Goal: Task Accomplishment & Management: Manage account settings

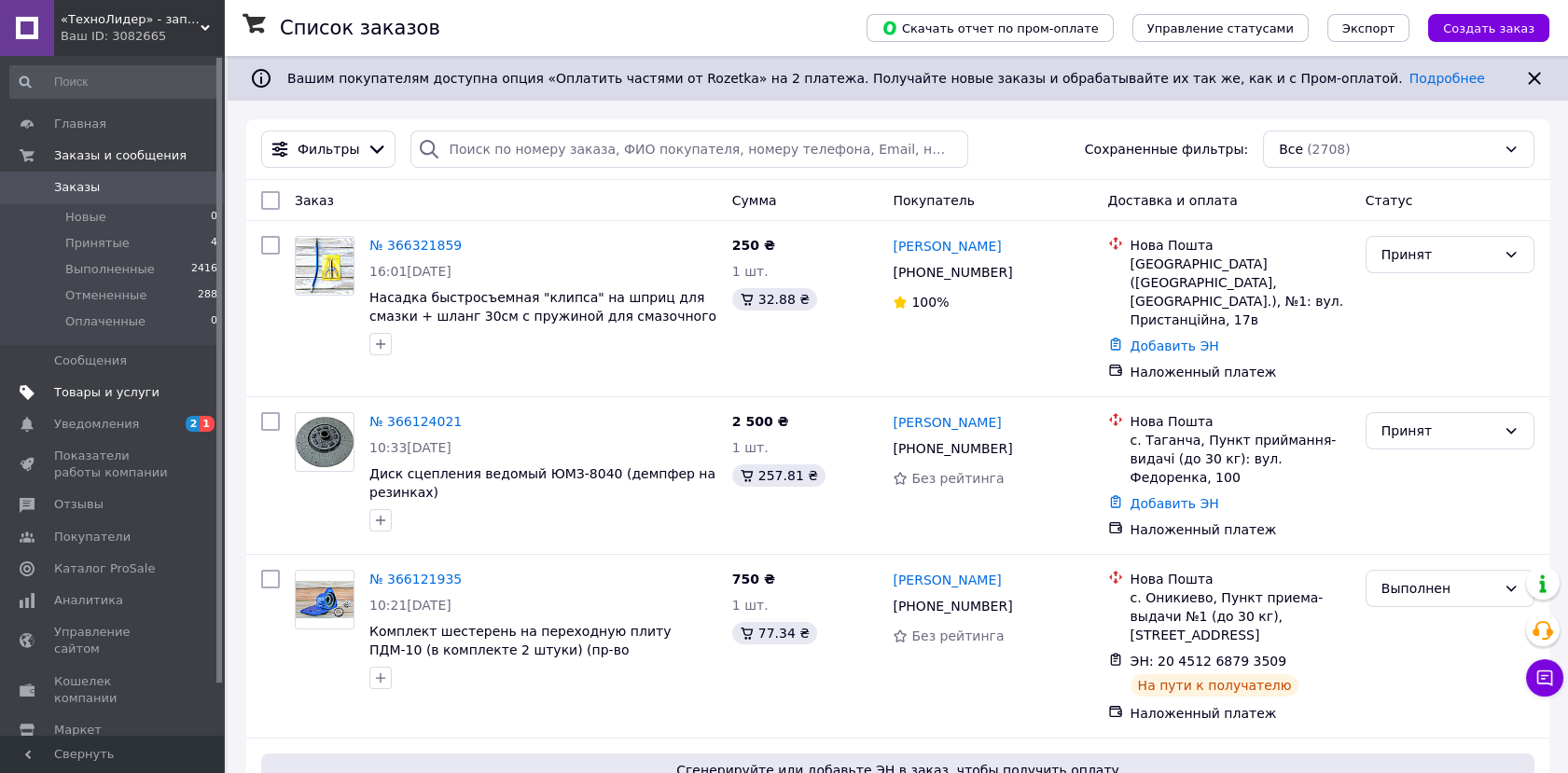
click at [128, 386] on span "Товары и услуги" at bounding box center [107, 393] width 105 height 17
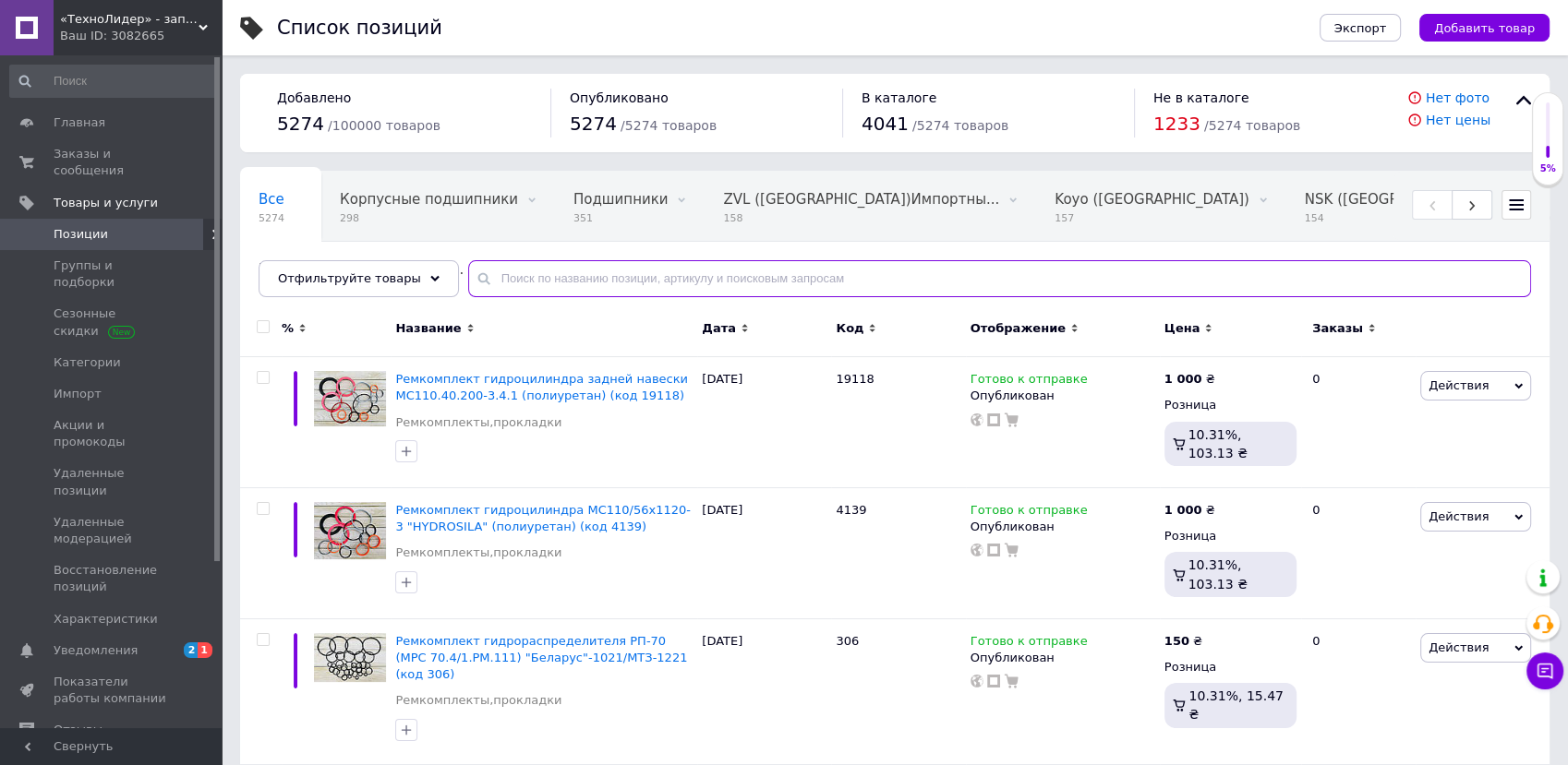
click at [575, 279] on input "text" at bounding box center [999, 278] width 1062 height 37
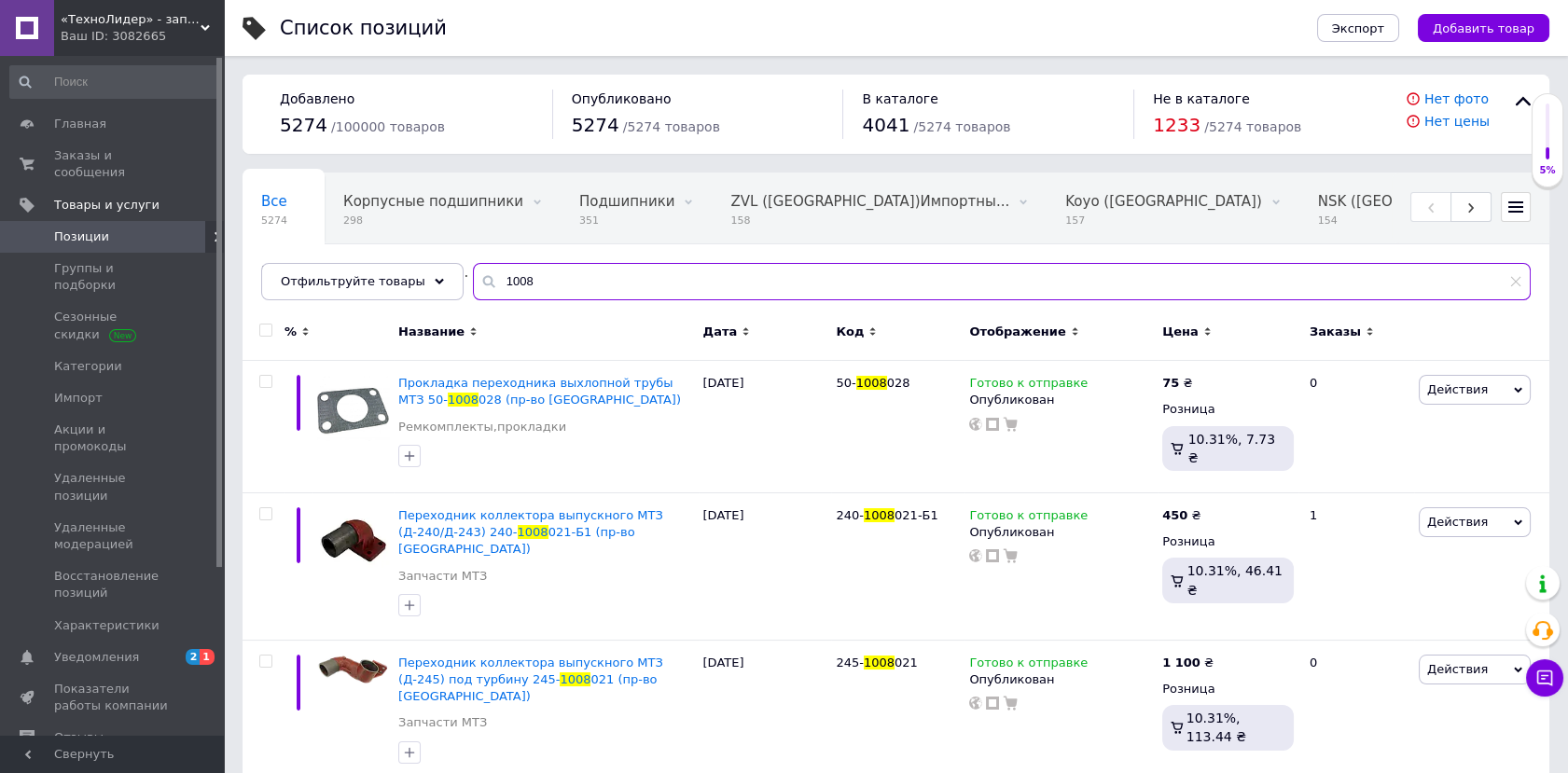
drag, startPoint x: 537, startPoint y: 290, endPoint x: 470, endPoint y: 283, distance: 67.4
click at [475, 280] on input "1008" at bounding box center [1002, 281] width 1058 height 37
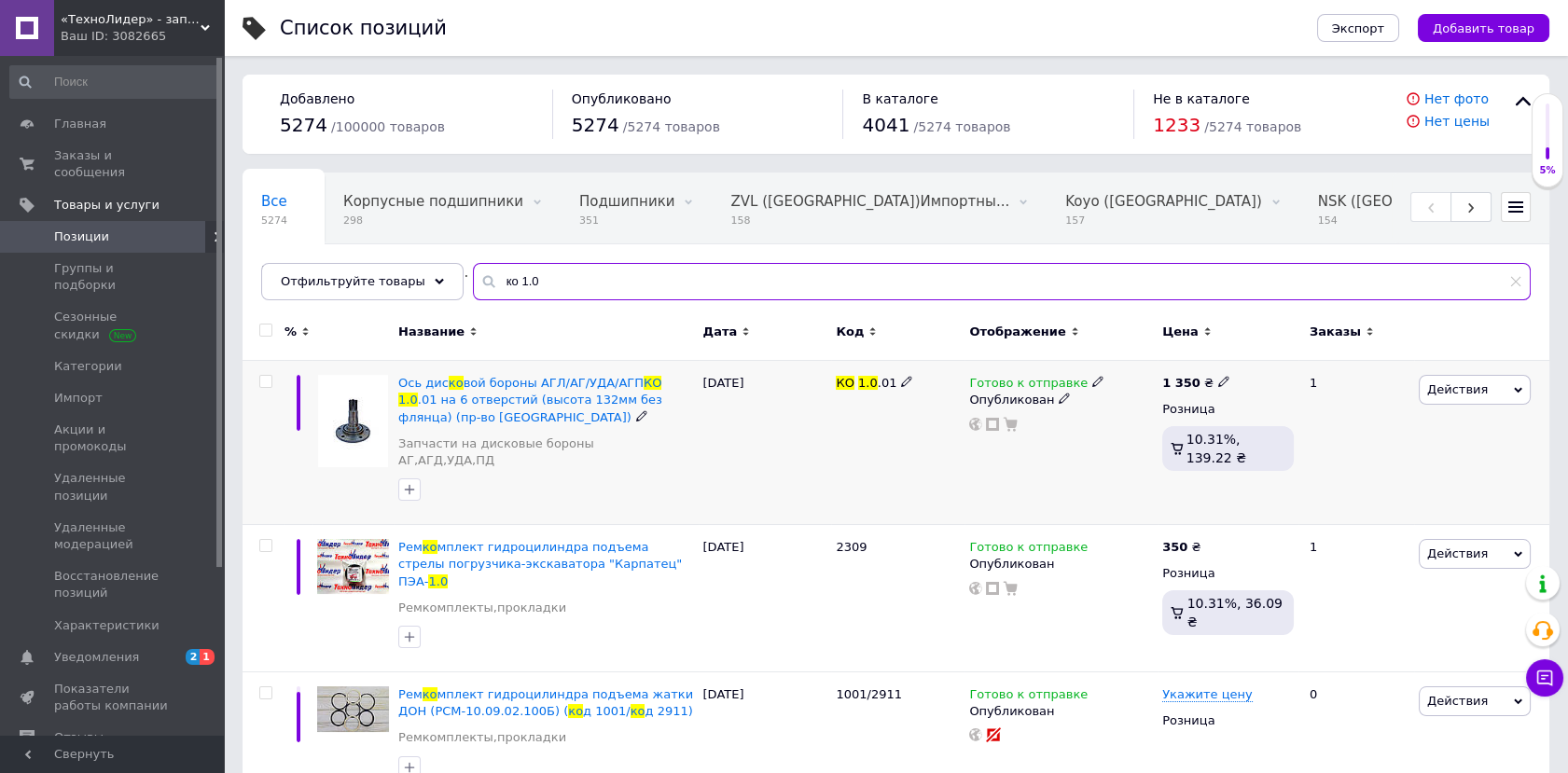
type input "ко 1.0"
click at [1219, 384] on icon at bounding box center [1225, 382] width 11 height 11
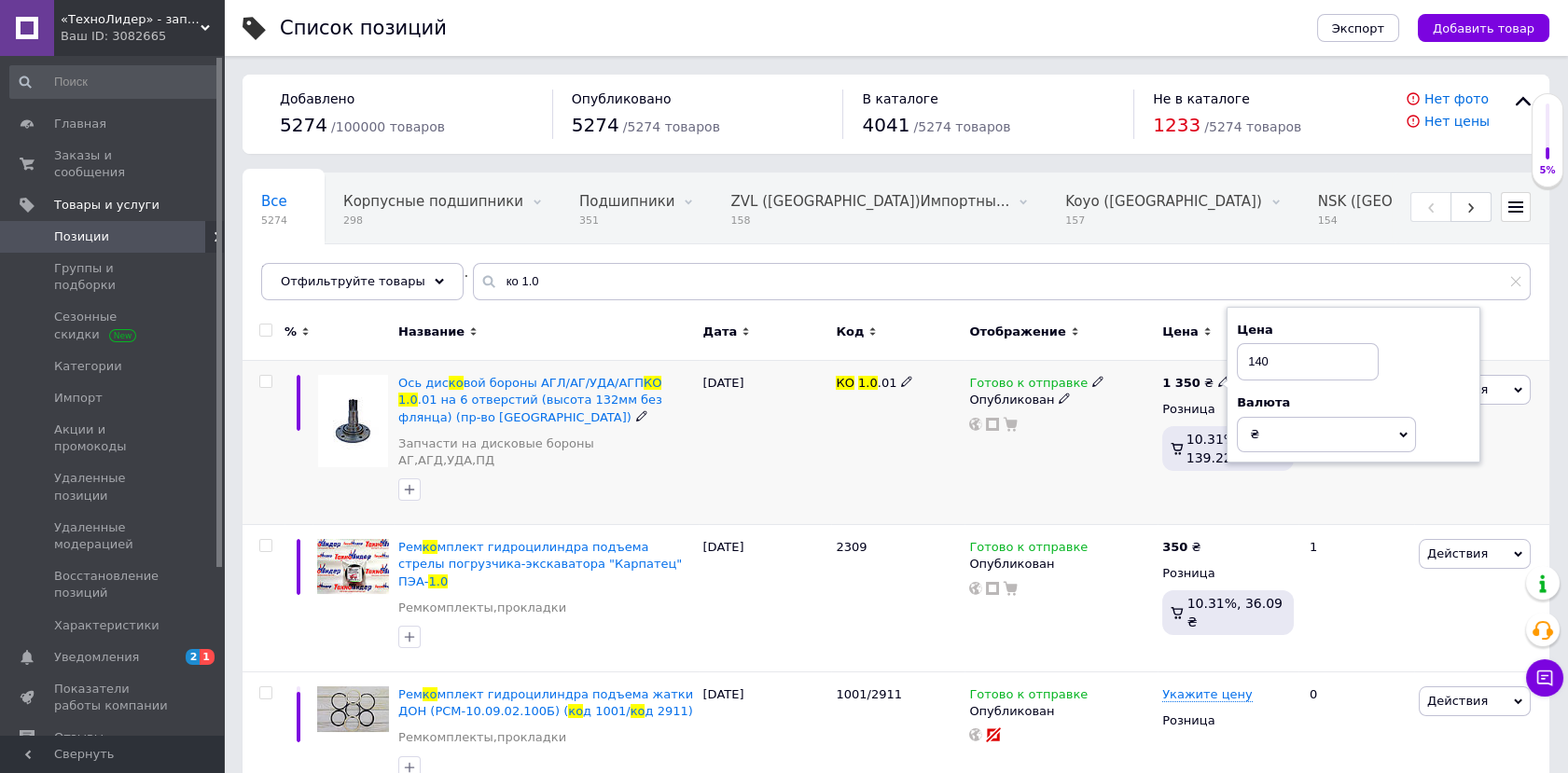
type input "1400"
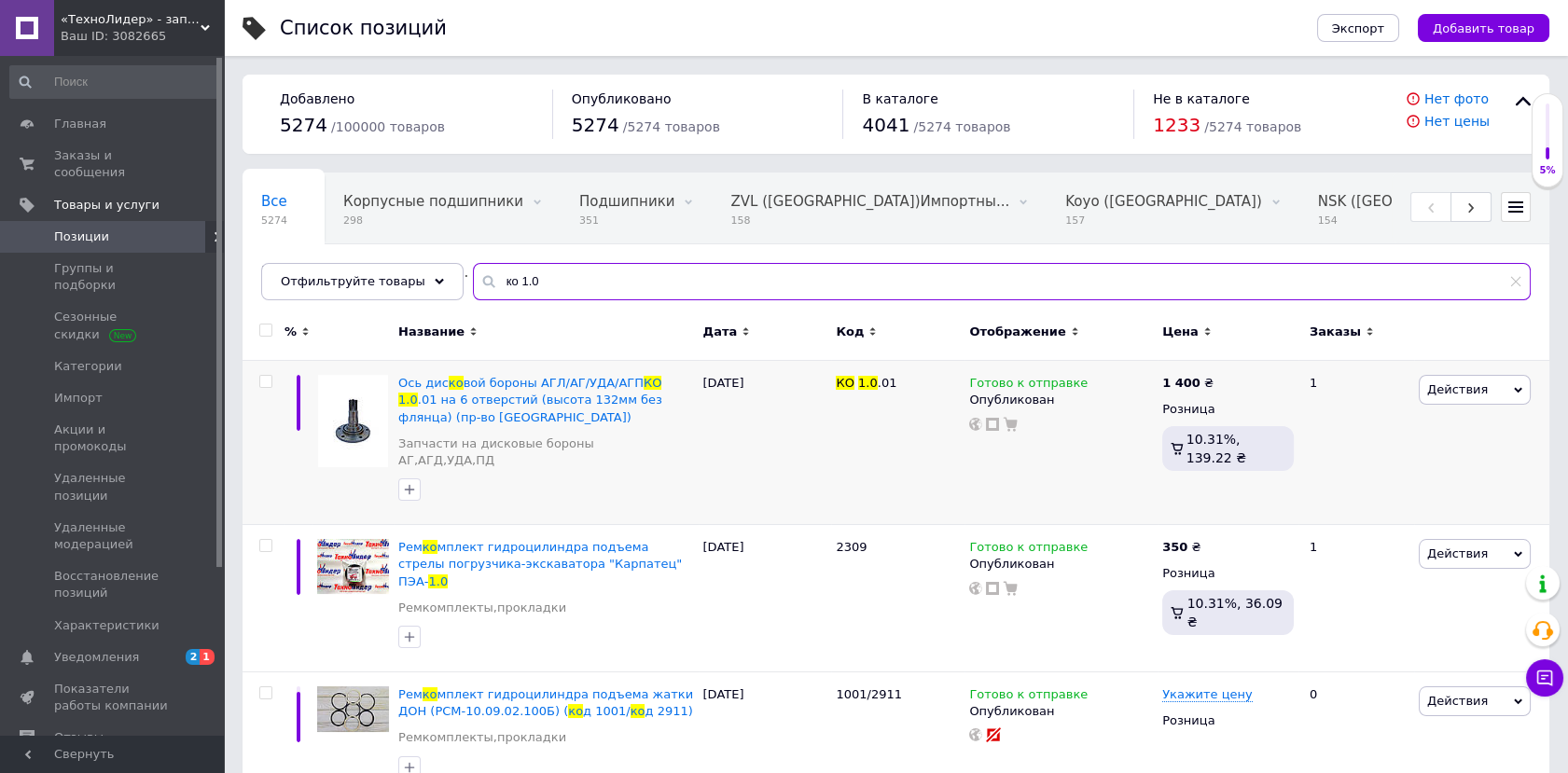
click at [674, 280] on input "ко 1.0" at bounding box center [1002, 281] width 1058 height 37
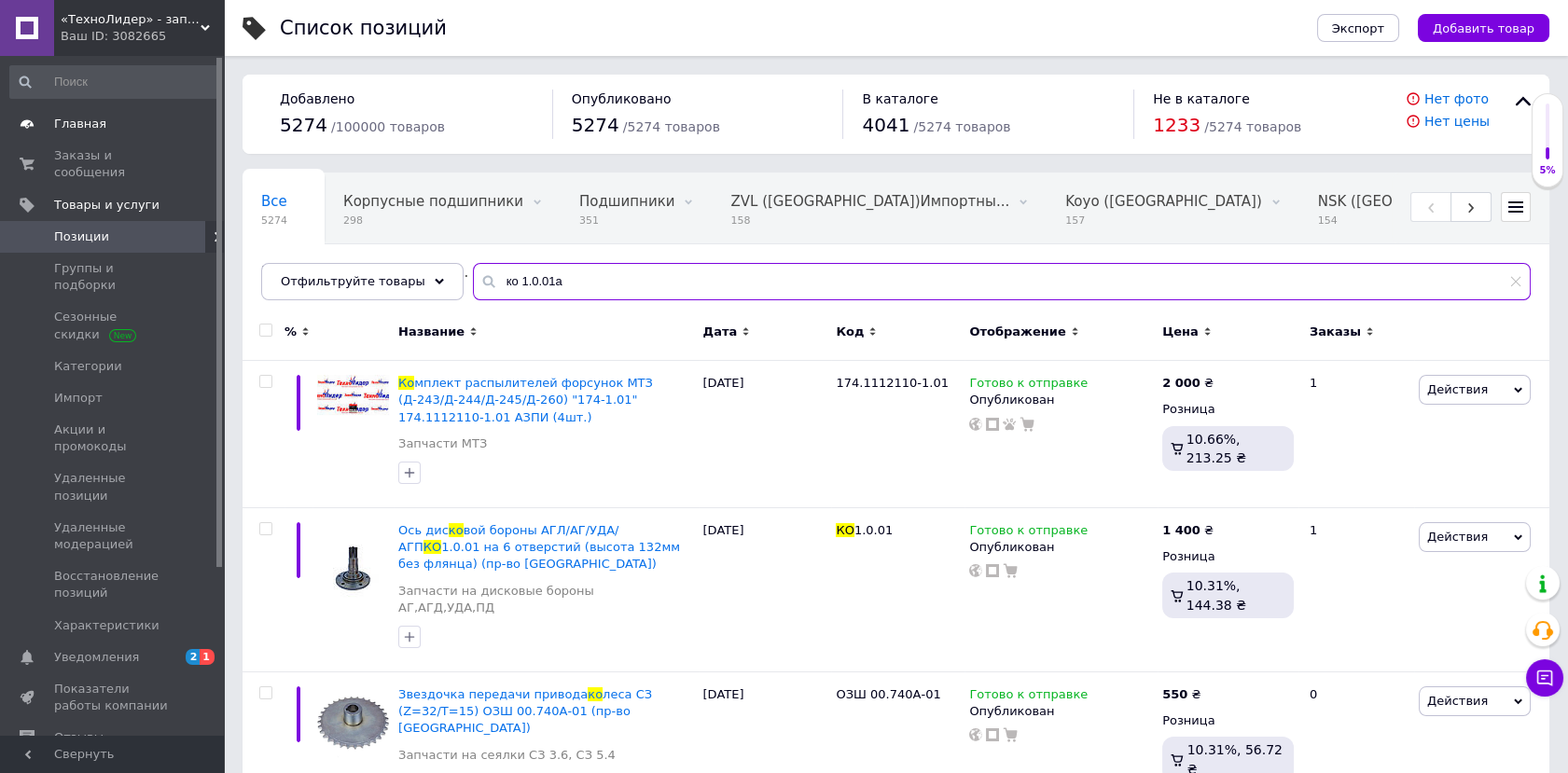
type input "ко 1.0.01а"
click at [105, 128] on span "Главная" at bounding box center [114, 124] width 119 height 17
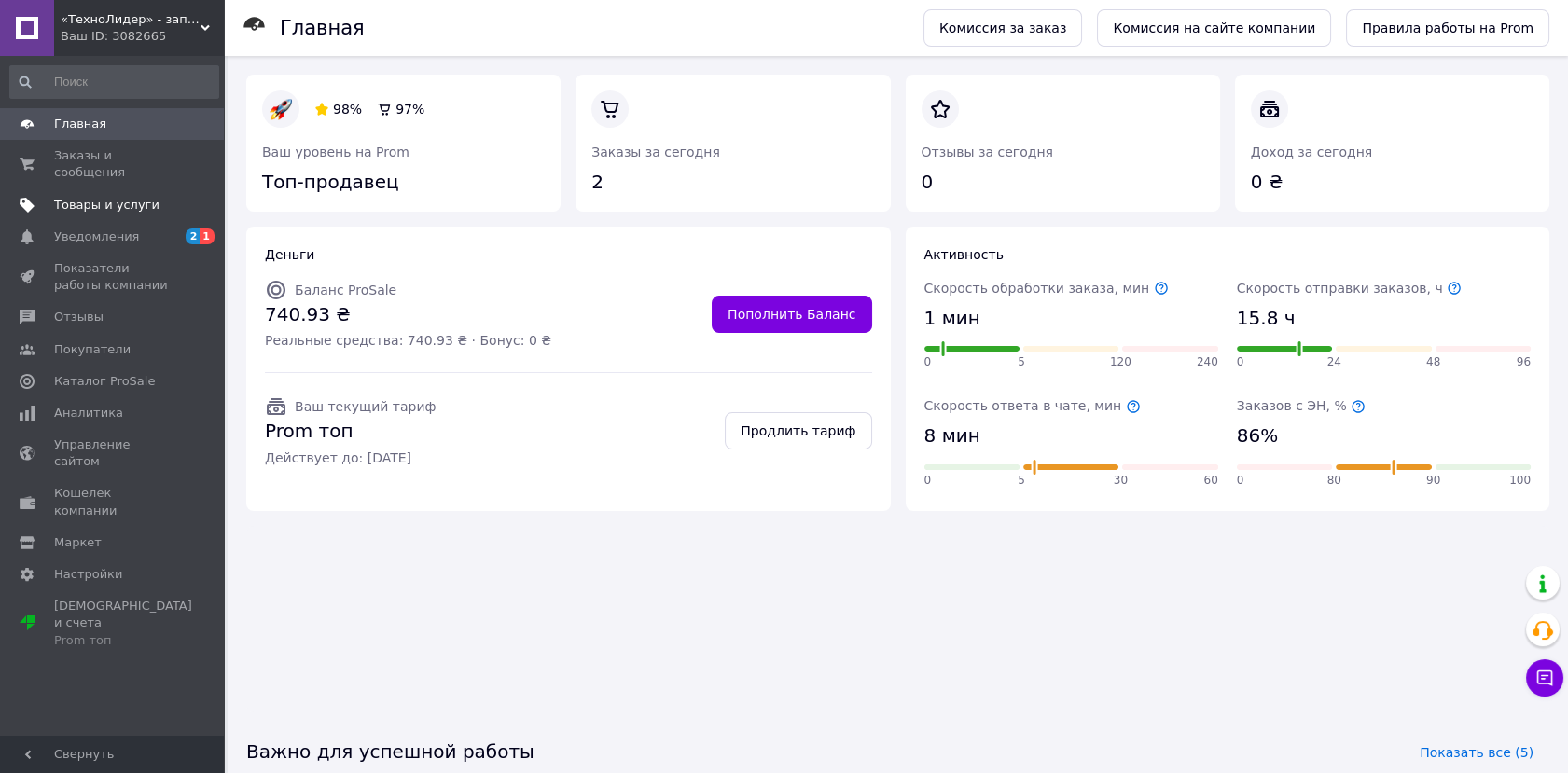
click at [117, 197] on span "Товары и услуги" at bounding box center [107, 206] width 105 height 17
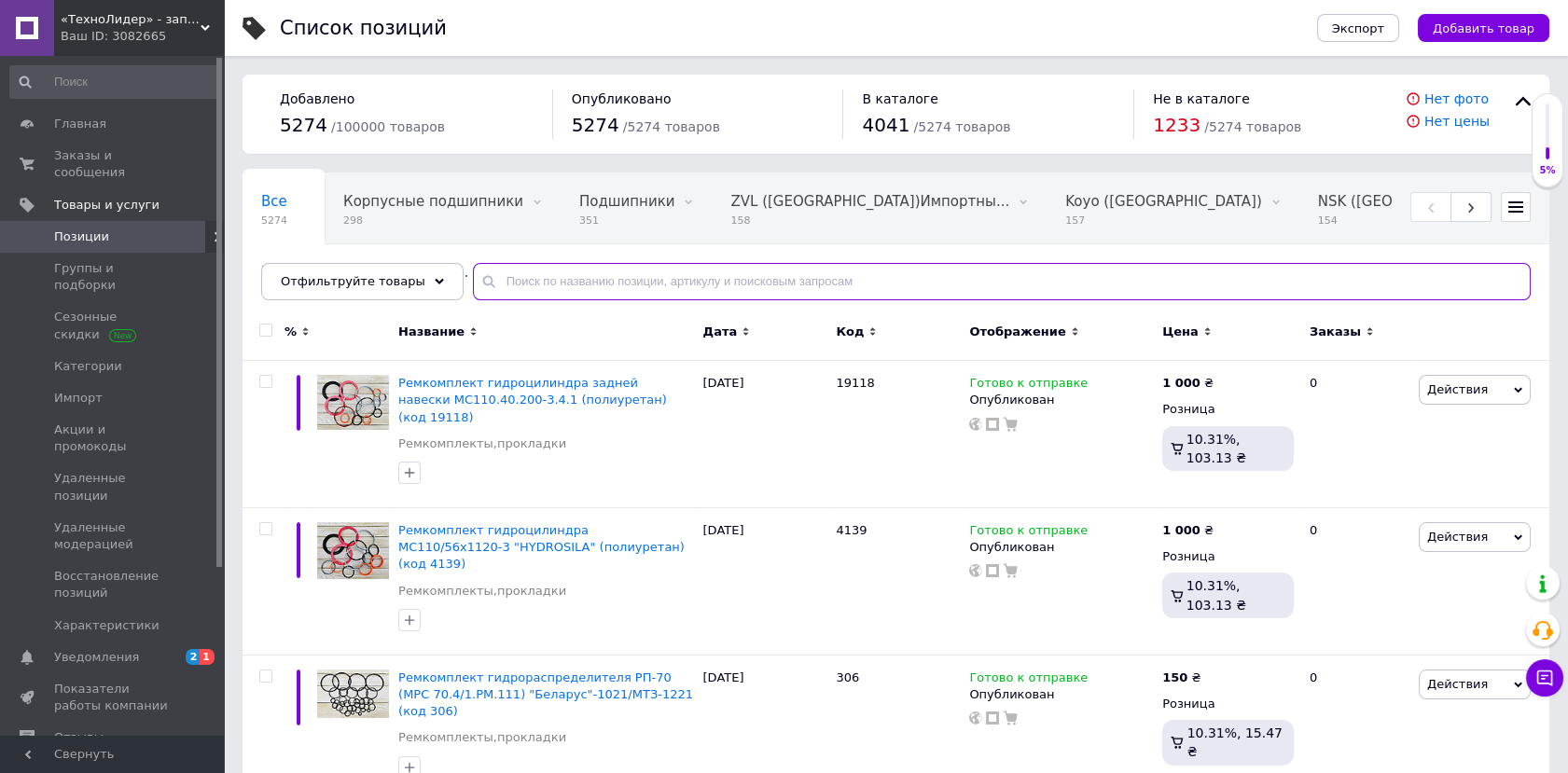
click at [589, 280] on input "text" at bounding box center [1002, 281] width 1058 height 37
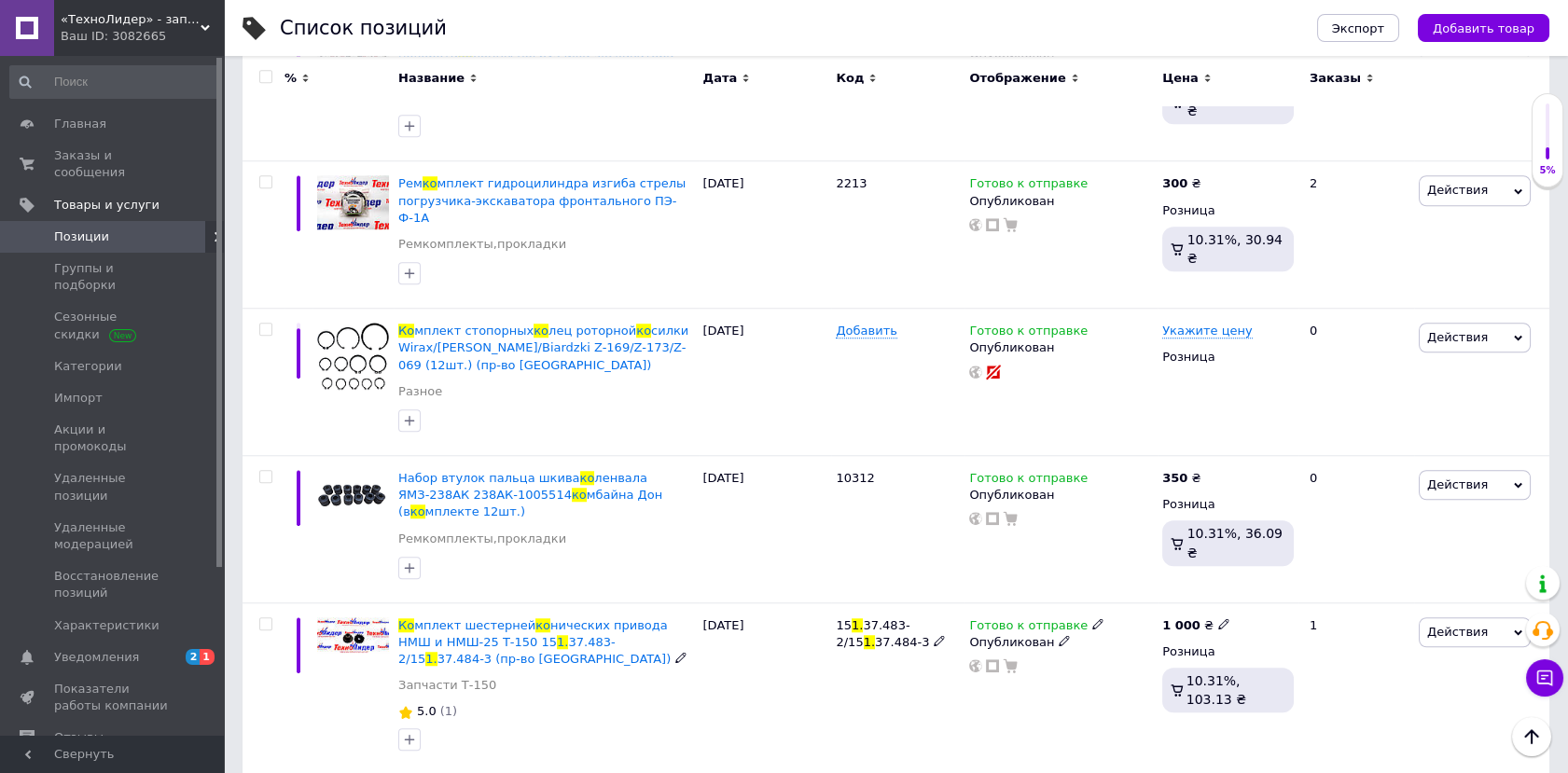
scroll to position [3732, 0]
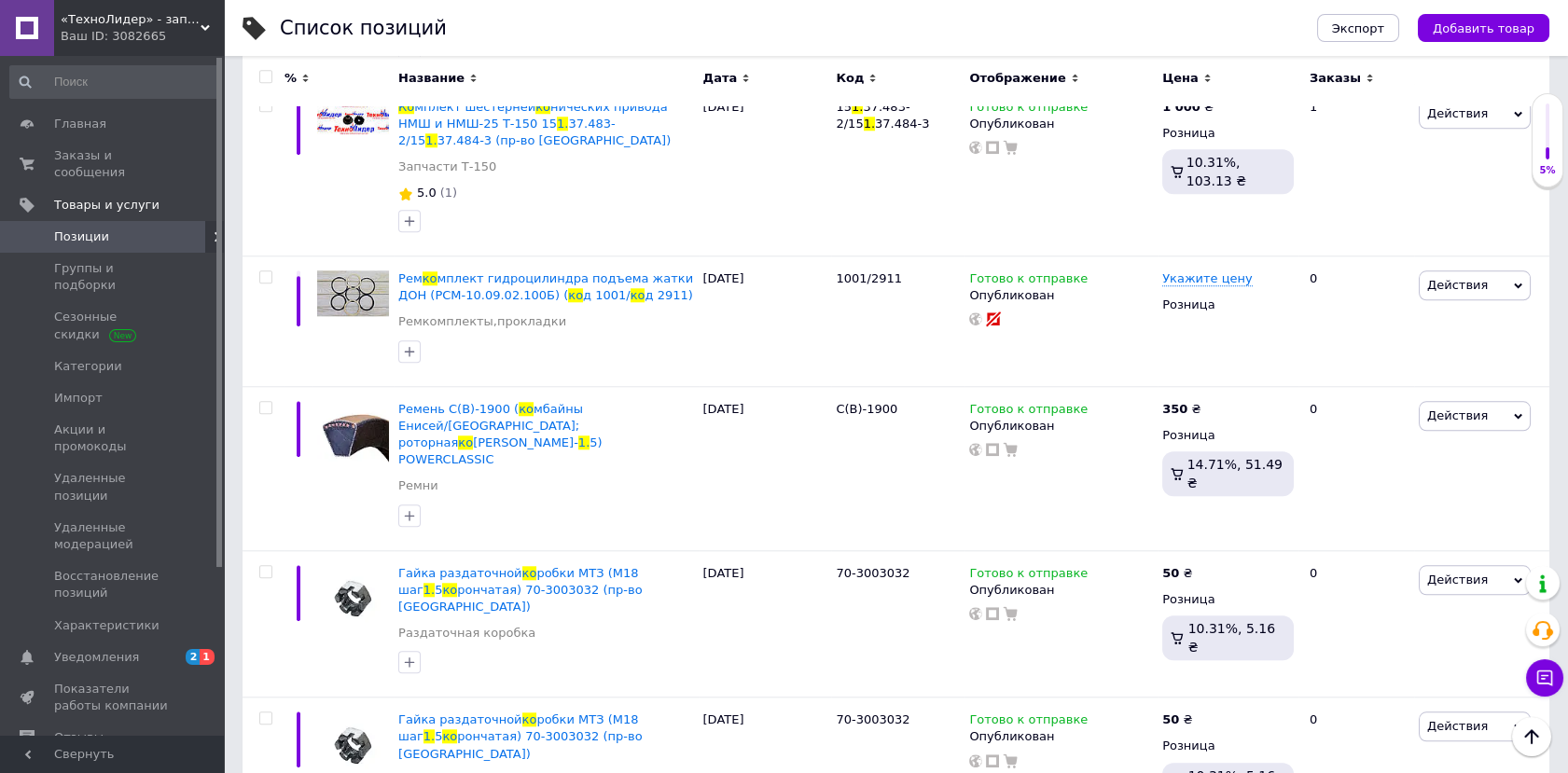
type input "ко 1."
